Goal: Task Accomplishment & Management: Use online tool/utility

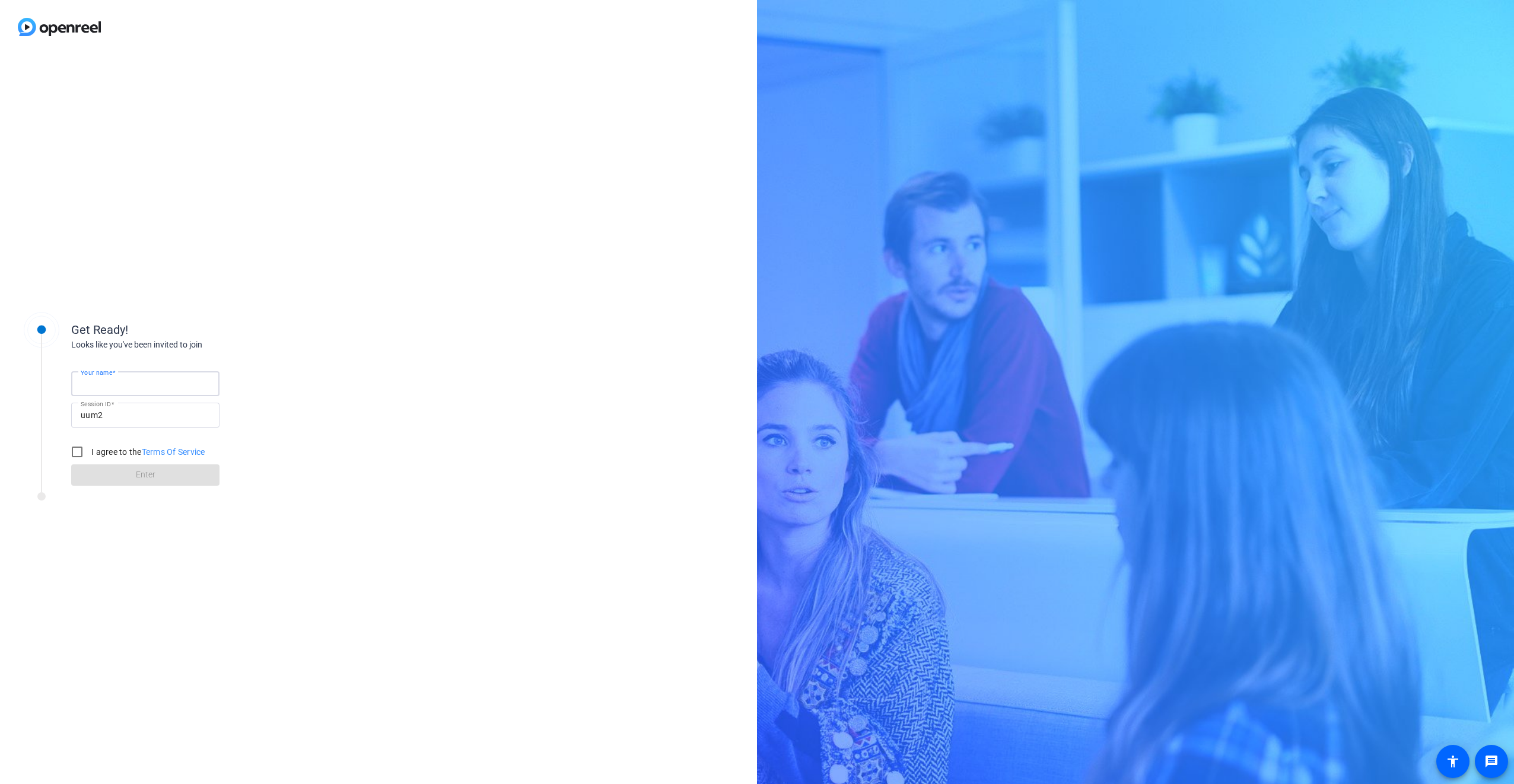
click at [130, 385] on input "Your name" at bounding box center [145, 383] width 130 height 14
type input "[PERSON_NAME]"
click at [72, 451] on input "I agree to the Terms Of Service" at bounding box center [77, 451] width 23 height 23
checkbox input "true"
click at [164, 474] on span at bounding box center [145, 475] width 149 height 29
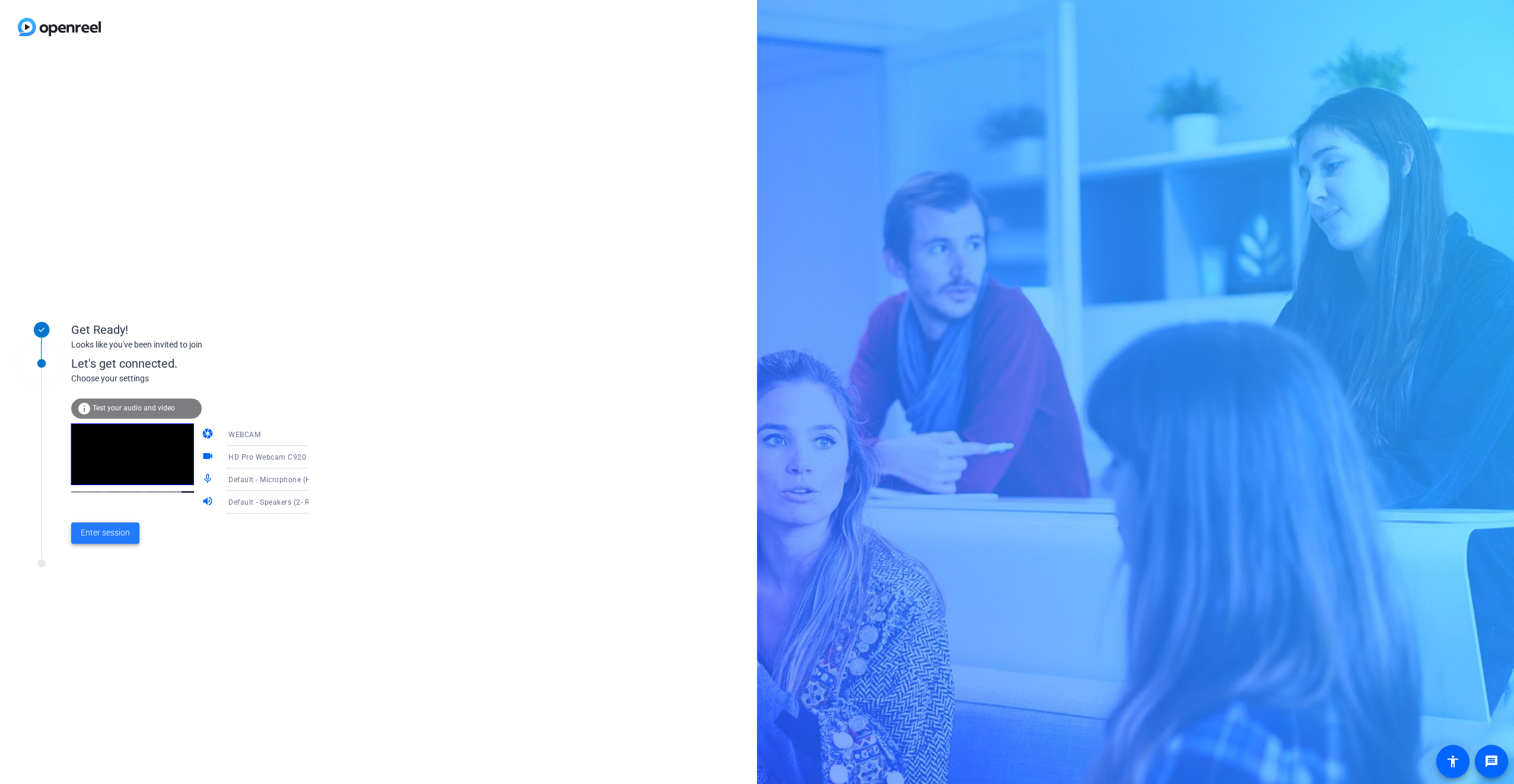
click at [107, 530] on span "Enter session" at bounding box center [105, 533] width 50 height 13
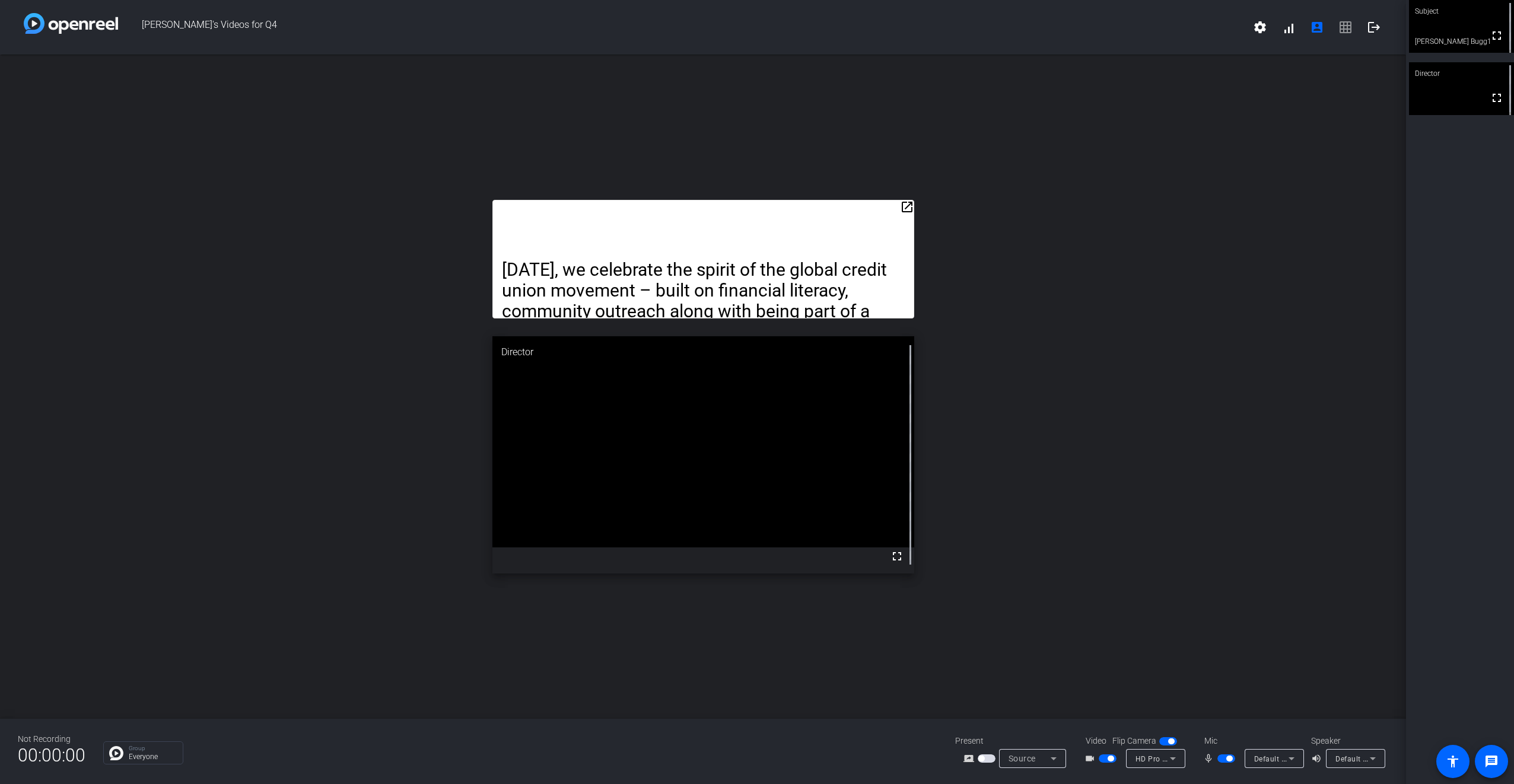
click at [1472, 32] on video at bounding box center [1461, 26] width 105 height 53
drag, startPoint x: 664, startPoint y: 223, endPoint x: 685, endPoint y: 184, distance: 44.3
click at [685, 184] on div "open_in_new [DATE], we celebrate the spirit of the global credit union movement…" at bounding box center [703, 387] width 1406 height 664
drag, startPoint x: 685, startPoint y: 184, endPoint x: 762, endPoint y: 222, distance: 85.9
click at [755, 221] on div "[DATE], we celebrate the spirit of the global credit union movement – built on …" at bounding box center [703, 259] width 422 height 119
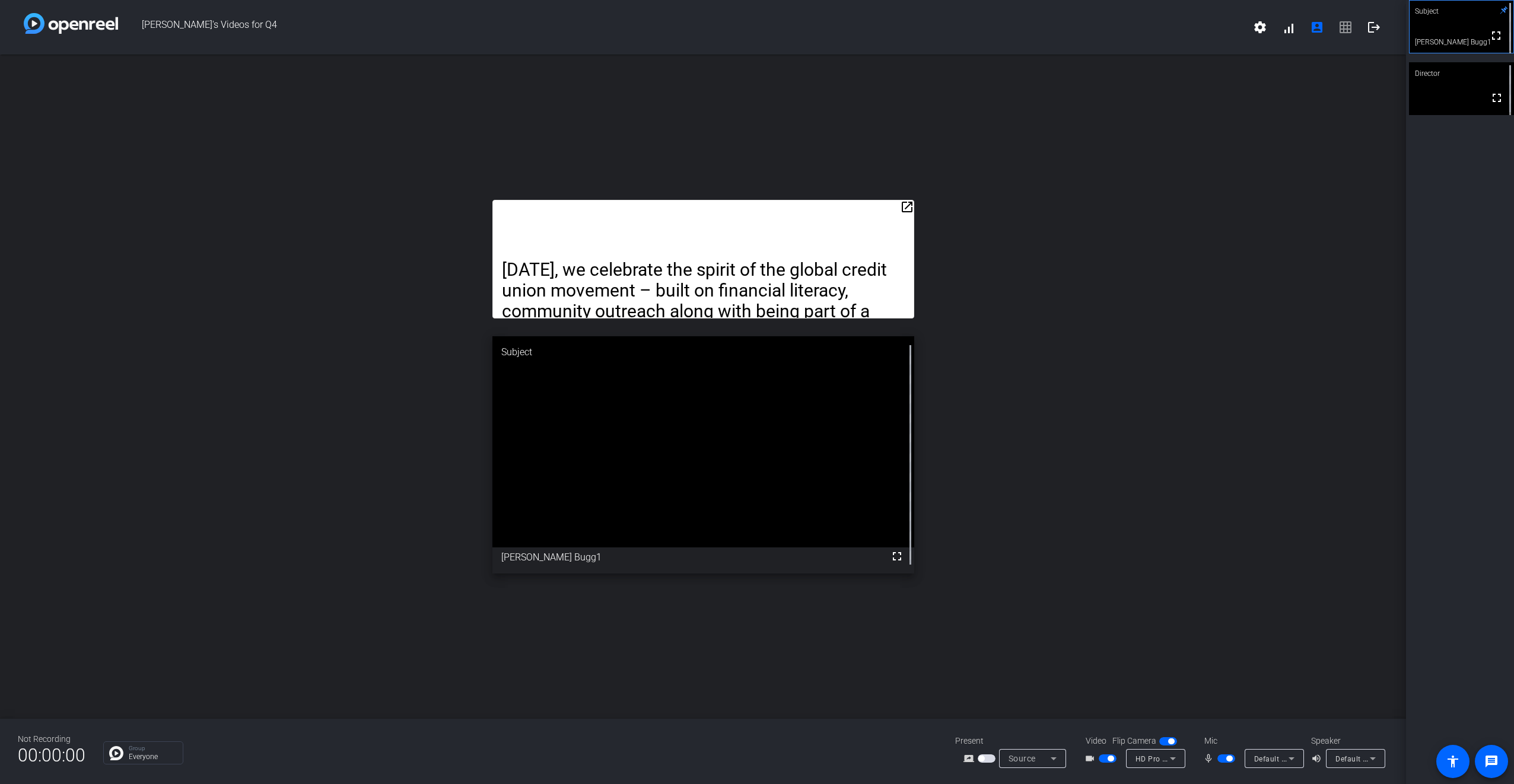
drag, startPoint x: 906, startPoint y: 208, endPoint x: 908, endPoint y: 174, distance: 34.1
click at [906, 169] on div "open_in_new [DATE], we celebrate the spirit of the global credit union movement…" at bounding box center [703, 387] width 1406 height 664
drag, startPoint x: 902, startPoint y: 204, endPoint x: 899, endPoint y: 135, distance: 69.1
click at [899, 135] on div "open_in_new [DATE], we celebrate the spirit of the global credit union movement…" at bounding box center [703, 387] width 1406 height 664
drag, startPoint x: 905, startPoint y: 206, endPoint x: 906, endPoint y: 153, distance: 53.0
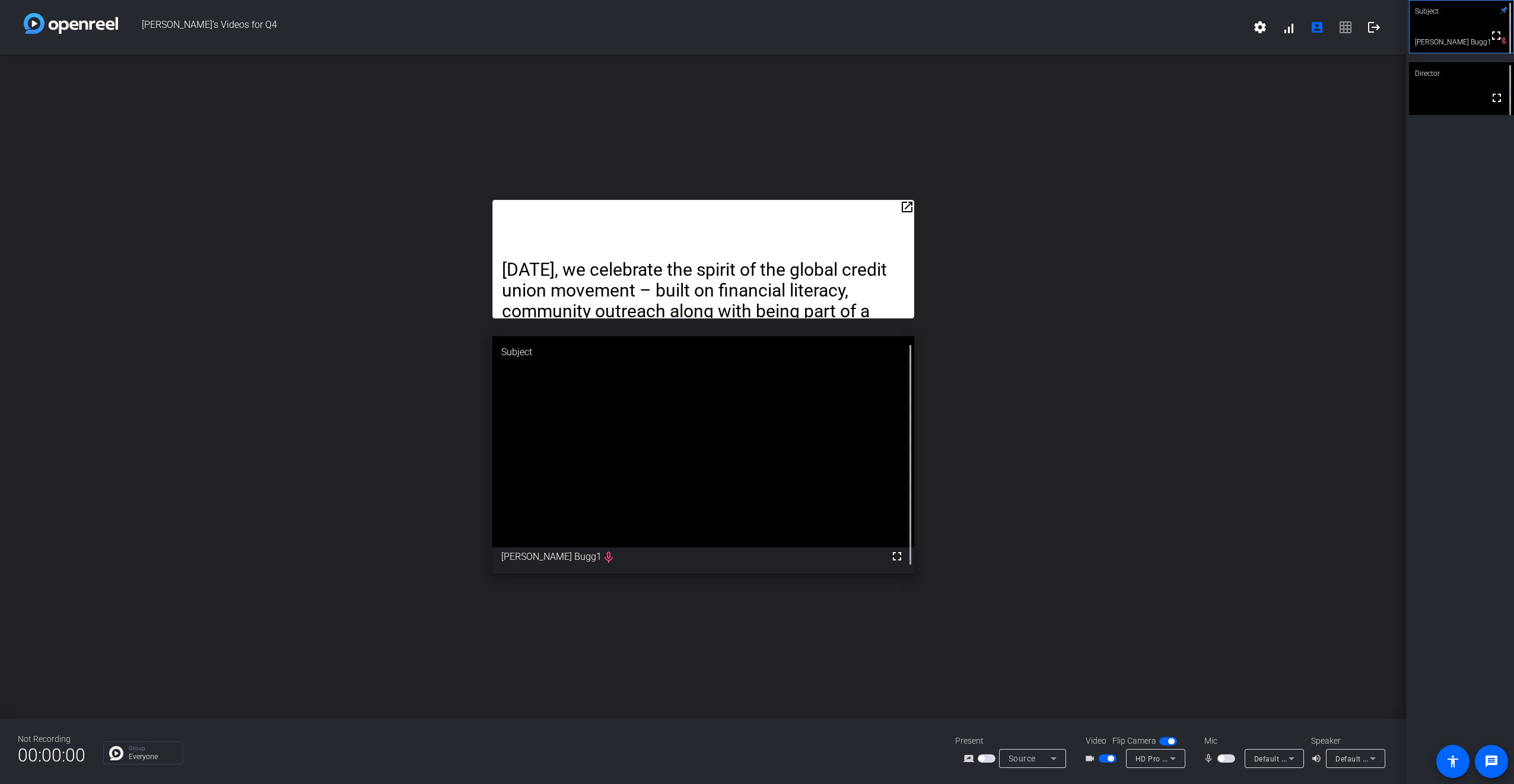
click at [908, 154] on div "open_in_new [DATE], we celebrate the spirit of the global credit union movement…" at bounding box center [703, 387] width 1406 height 664
drag, startPoint x: 657, startPoint y: 236, endPoint x: 680, endPoint y: 203, distance: 40.2
click at [680, 203] on div "[DATE], we celebrate the spirit of the global credit union movement – built on …" at bounding box center [703, 259] width 422 height 119
drag, startPoint x: 905, startPoint y: 203, endPoint x: 879, endPoint y: 175, distance: 38.2
click at [910, 168] on div "open_in_new [DATE], we celebrate the spirit of the global credit union movement…" at bounding box center [703, 387] width 1406 height 664
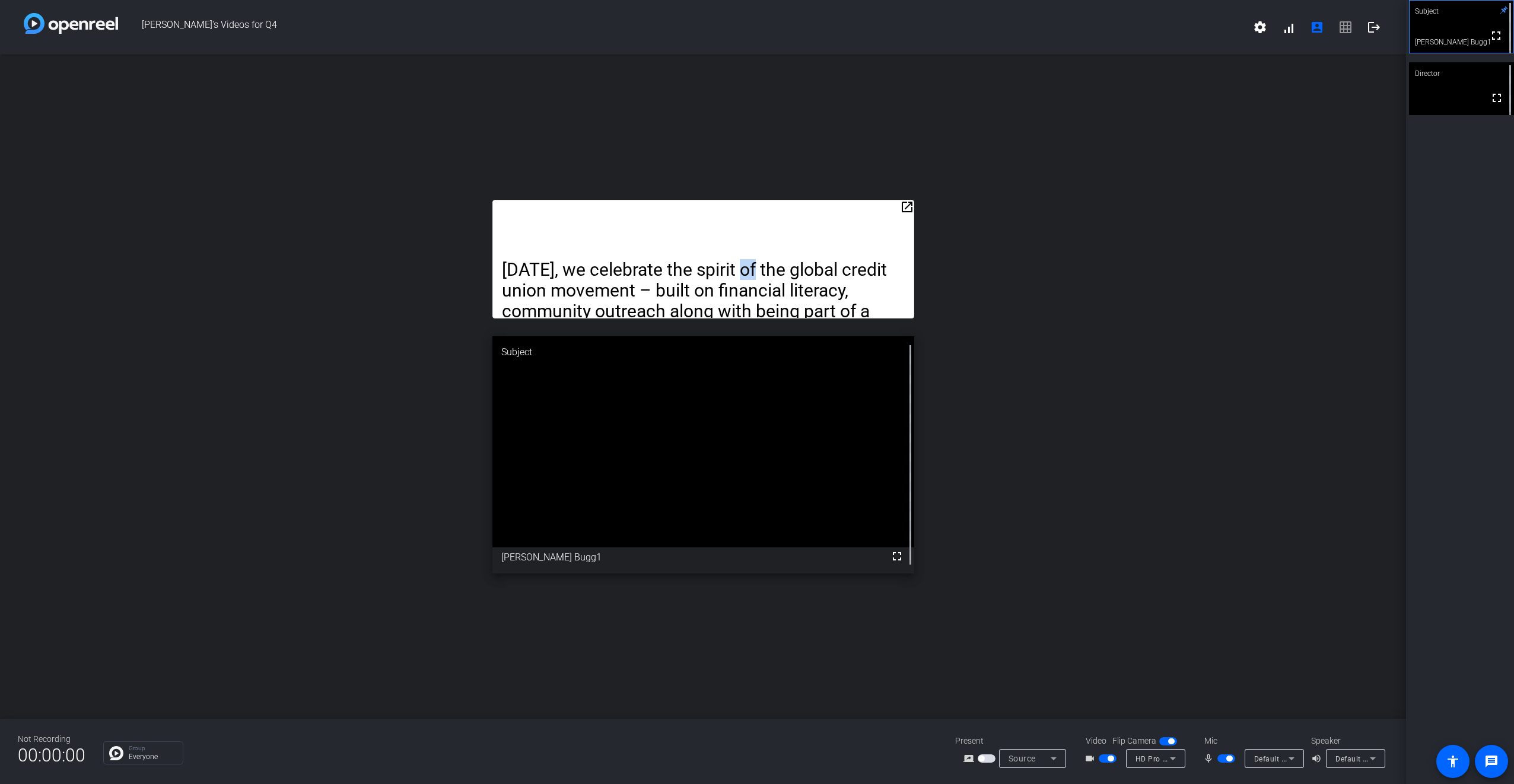
drag, startPoint x: 757, startPoint y: 209, endPoint x: 742, endPoint y: 71, distance: 138.8
click at [742, 71] on div "open_in_new [DATE], we celebrate the spirit of the global credit union movement…" at bounding box center [703, 387] width 1406 height 664
drag, startPoint x: 1099, startPoint y: 222, endPoint x: 1102, endPoint y: 213, distance: 9.5
click at [1101, 217] on div "open_in_new [DATE], we celebrate the spirit of the global credit union movement…" at bounding box center [703, 387] width 1406 height 664
drag, startPoint x: 905, startPoint y: 203, endPoint x: 879, endPoint y: 79, distance: 126.7
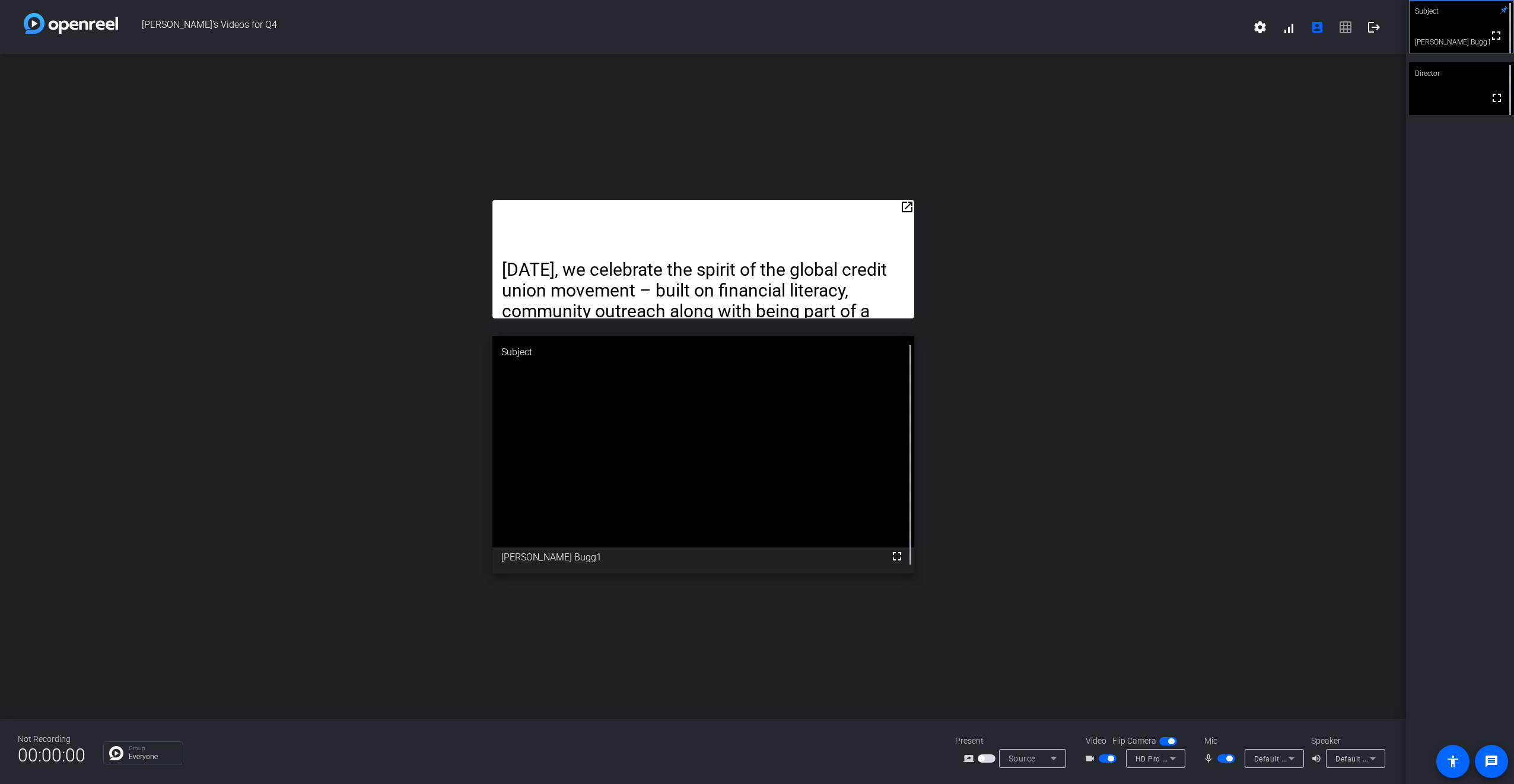
click at [879, 79] on div "open_in_new [DATE], we celebrate the spirit of the global credit union movement…" at bounding box center [703, 387] width 1406 height 664
